Goal: Information Seeking & Learning: Stay updated

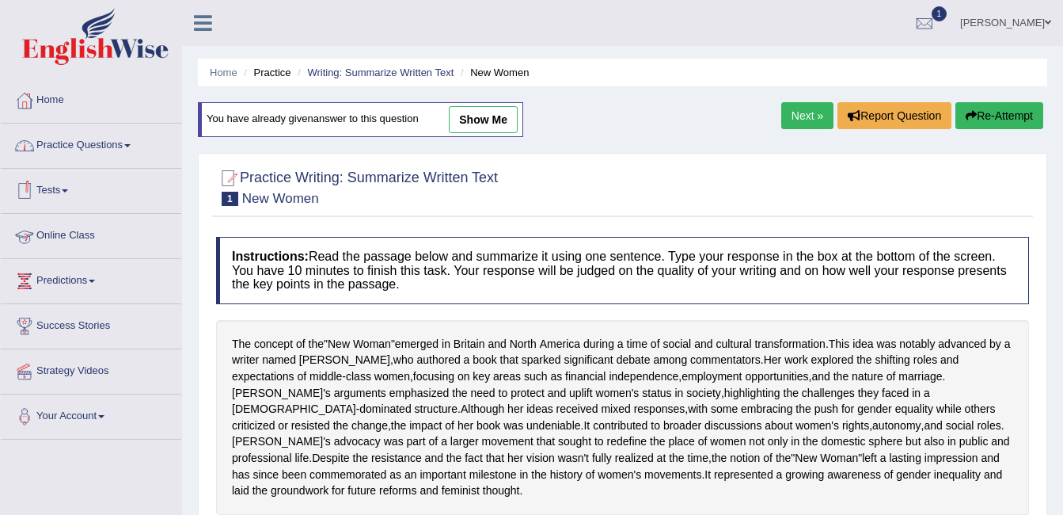
click at [60, 238] on link "Online Class" at bounding box center [91, 234] width 181 height 40
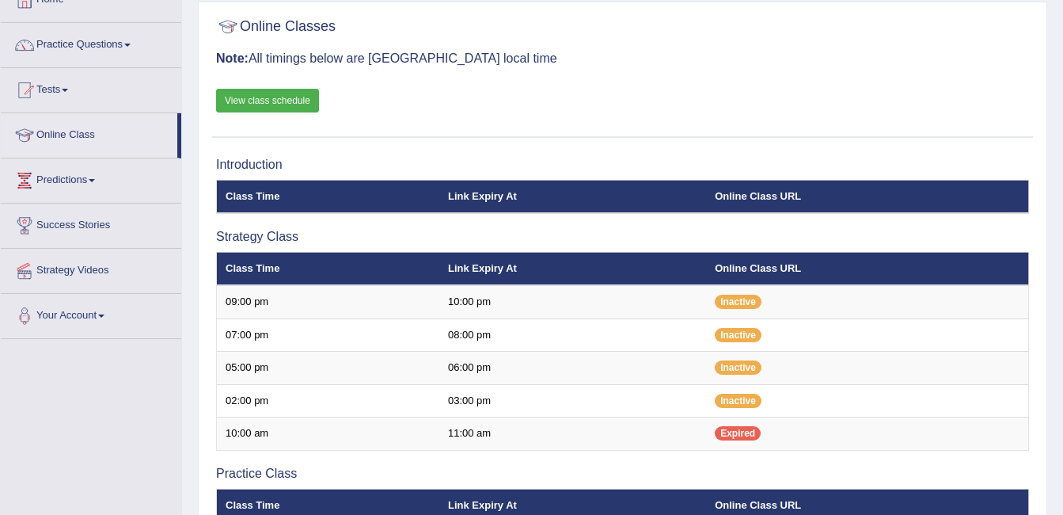
scroll to position [105, 0]
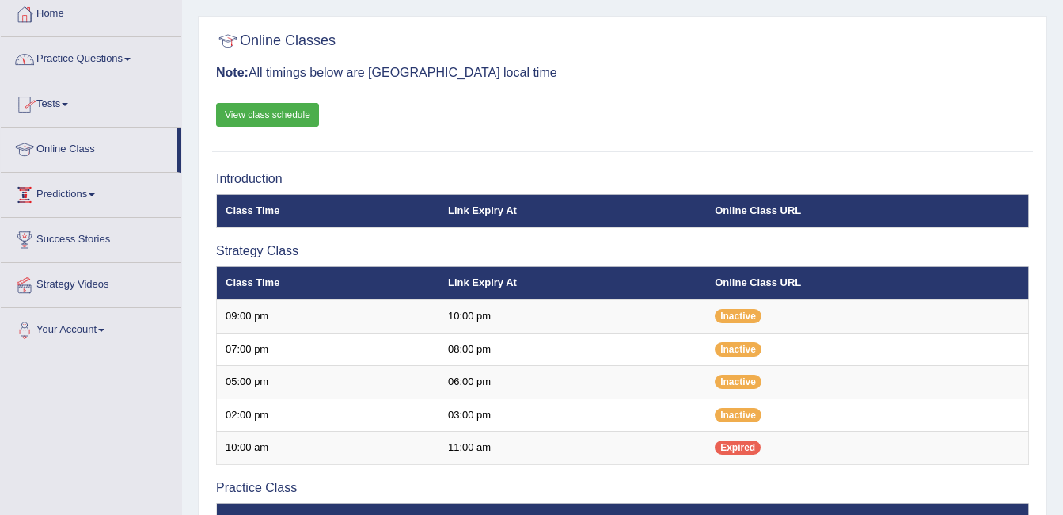
click at [66, 189] on link "Predictions" at bounding box center [91, 193] width 181 height 40
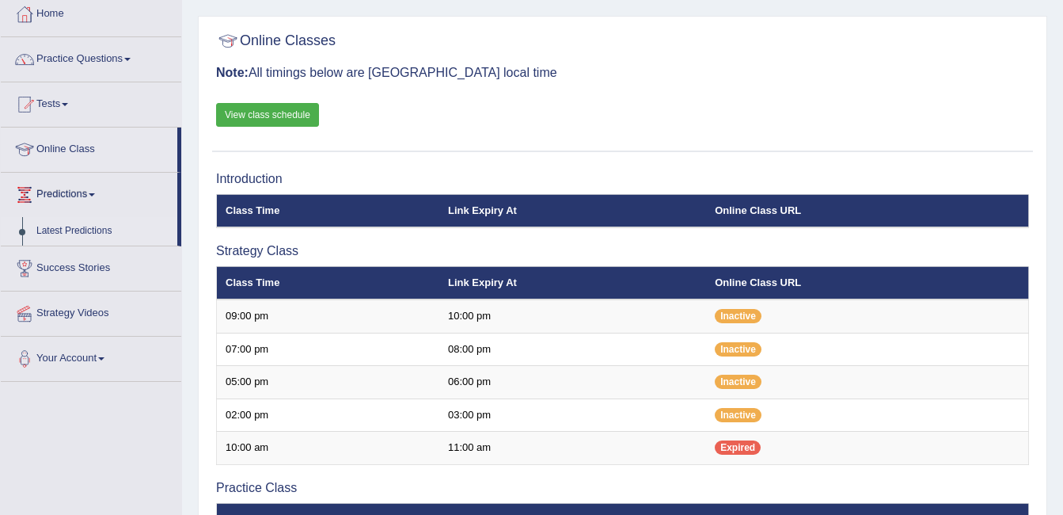
click at [72, 226] on link "Latest Predictions" at bounding box center [103, 231] width 148 height 29
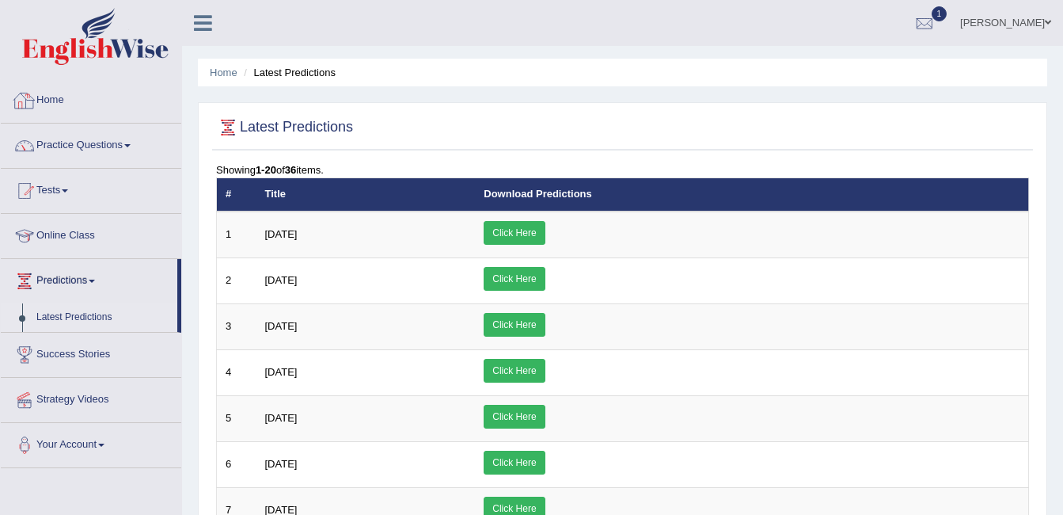
click at [44, 101] on link "Home" at bounding box center [91, 98] width 181 height 40
